Goal: Task Accomplishment & Management: Manage account settings

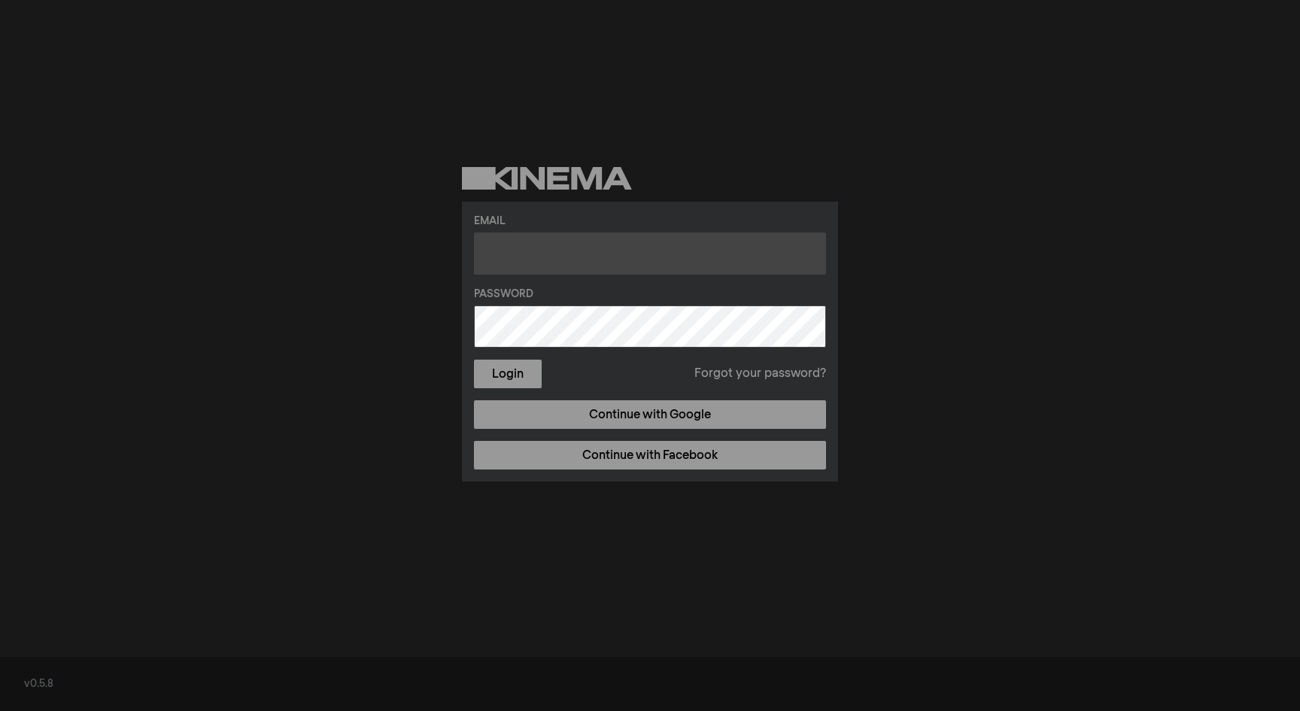
click at [607, 247] on input "text" at bounding box center [650, 254] width 352 height 42
click at [588, 248] on input "text" at bounding box center [650, 254] width 352 height 42
type input "[EMAIL_ADDRESS][DOMAIN_NAME]"
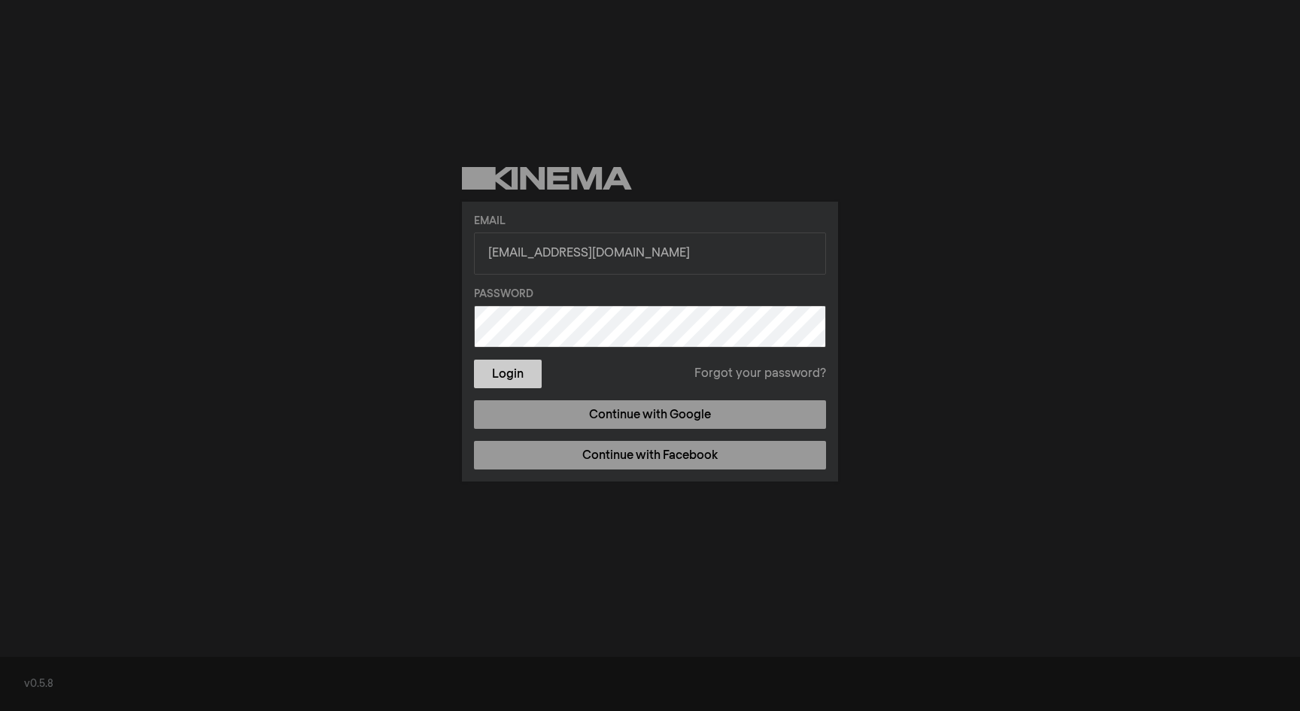
click at [516, 372] on button "Login" at bounding box center [508, 374] width 68 height 29
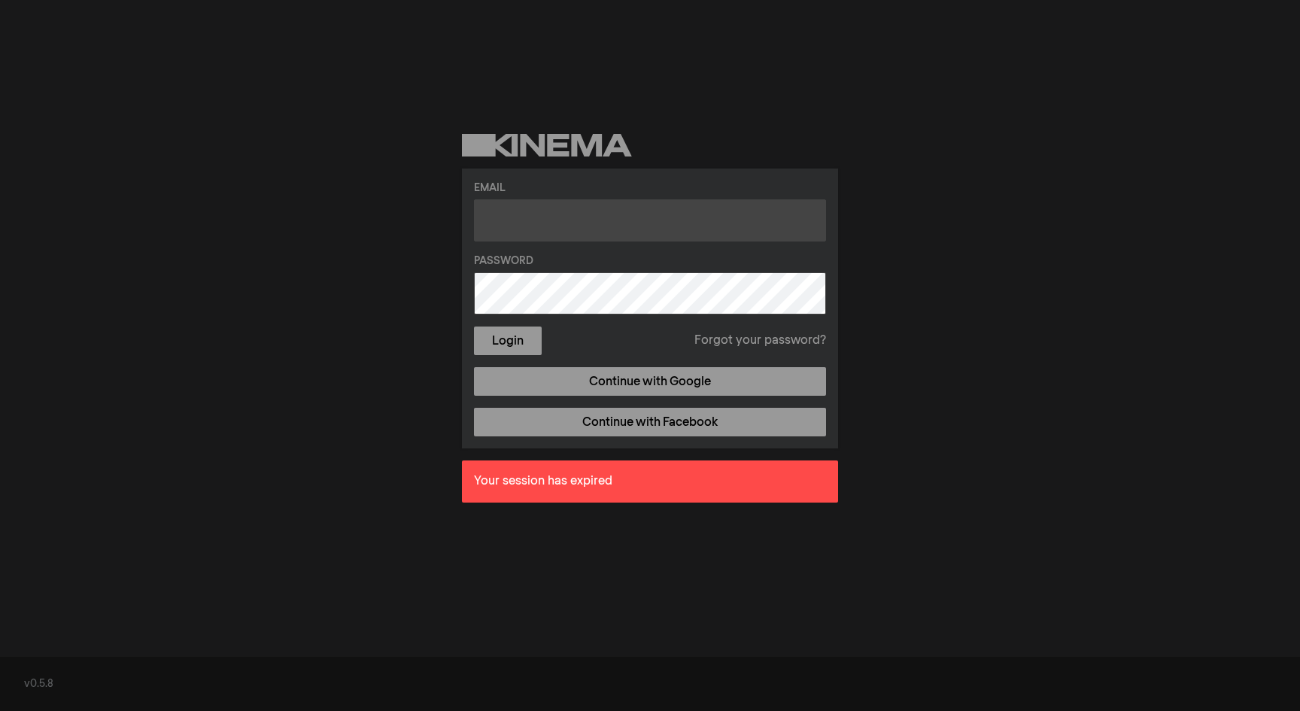
click at [531, 220] on input "text" at bounding box center [650, 220] width 352 height 42
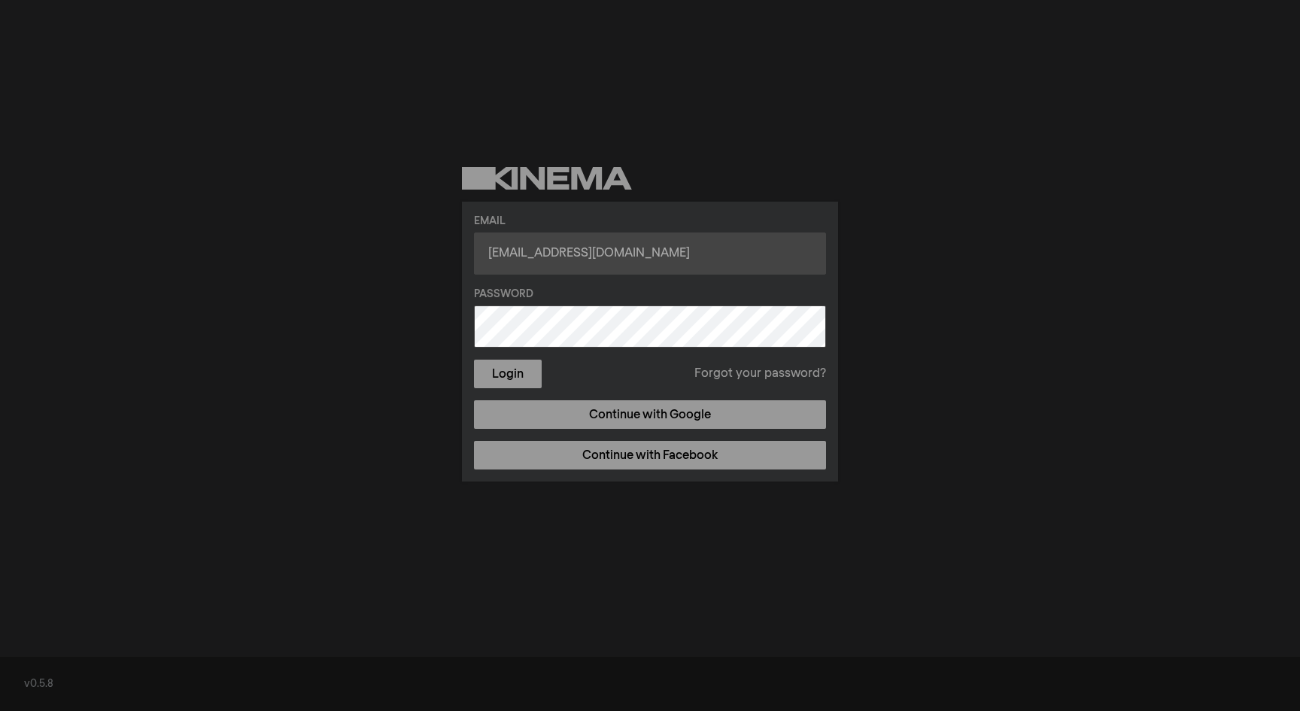
type input "junk.funktion@gmail.com"
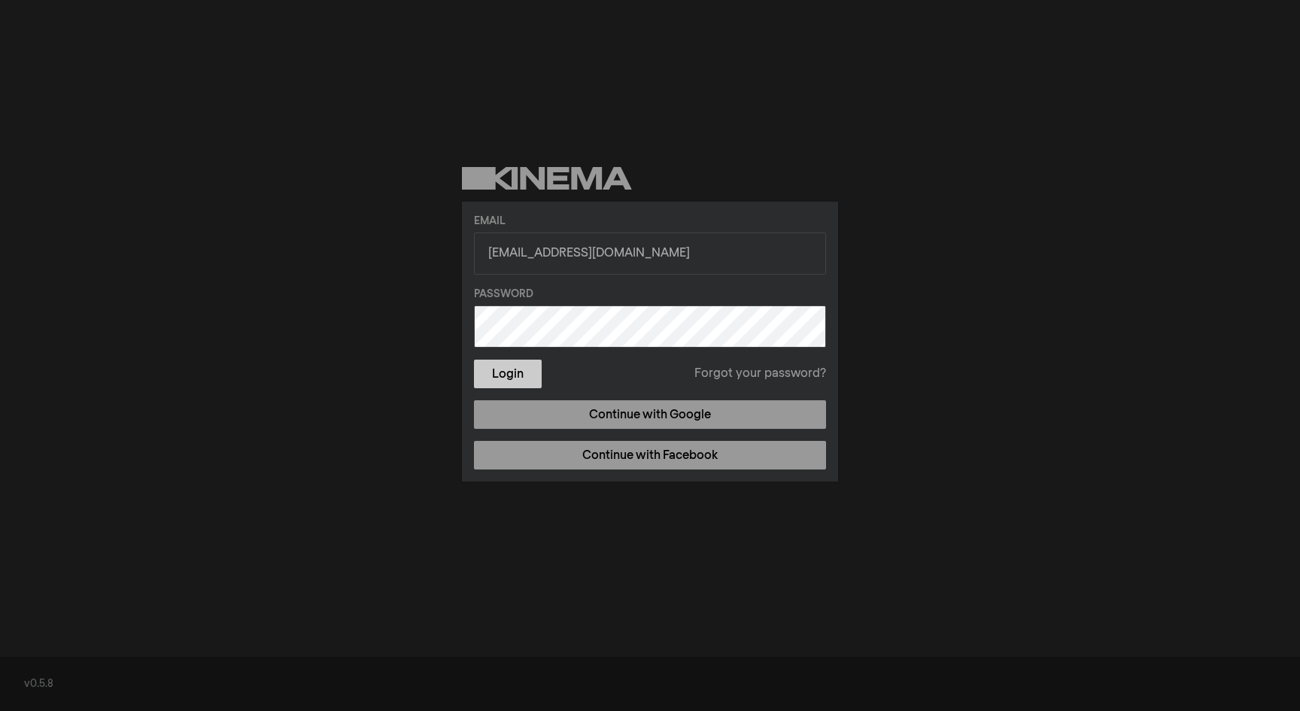
click at [486, 376] on button "Login" at bounding box center [508, 374] width 68 height 29
